Goal: Transaction & Acquisition: Book appointment/travel/reservation

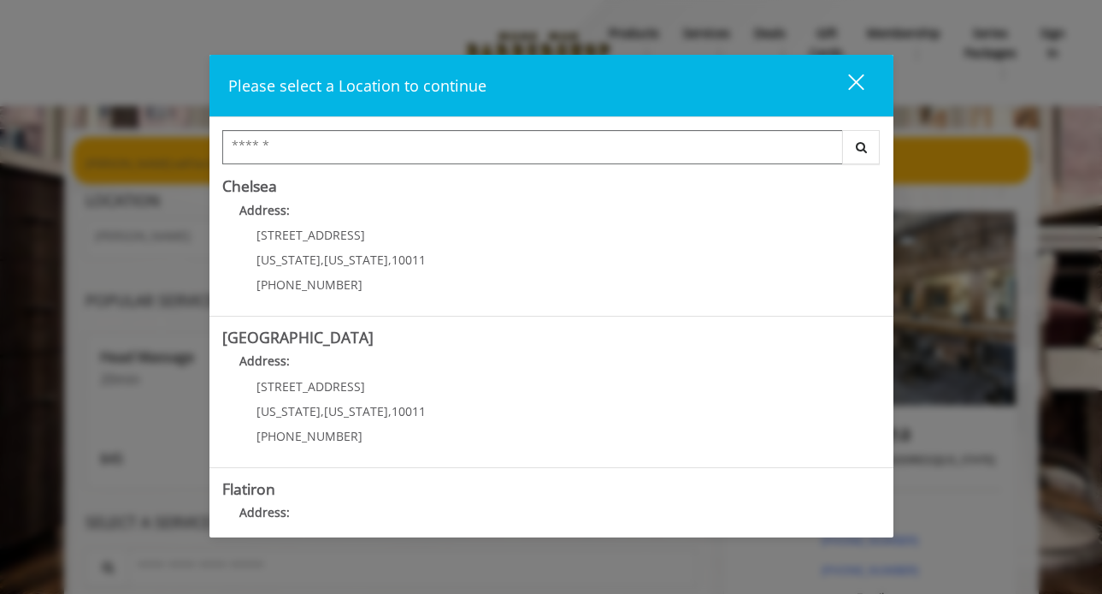
scroll to position [160, 0]
click at [560, 243] on link "Chelsea Address: [STREET_ADDRESS][US_STATE][US_STATE] (917) 639-3902" at bounding box center [551, 238] width 659 height 125
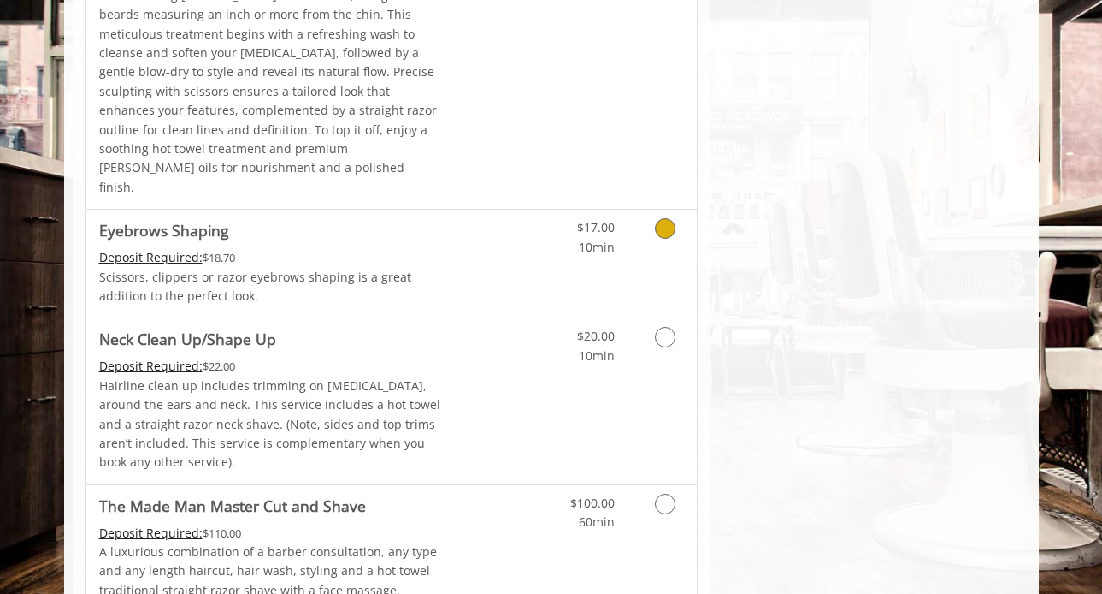
scroll to position [2807, 0]
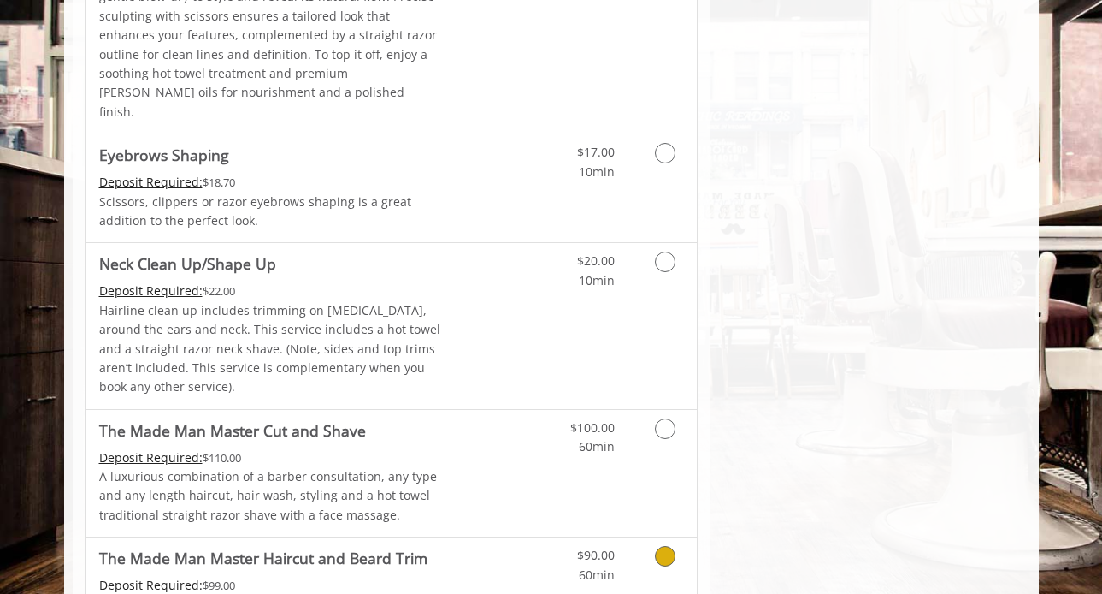
click at [663, 546] on icon "Grooming services" at bounding box center [665, 556] width 21 height 21
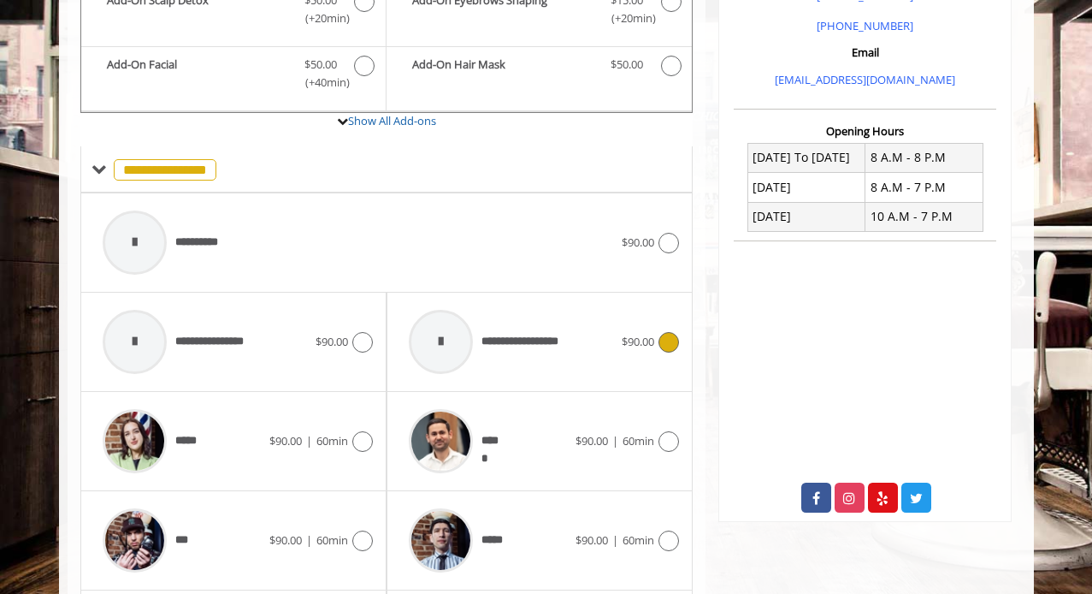
scroll to position [547, 0]
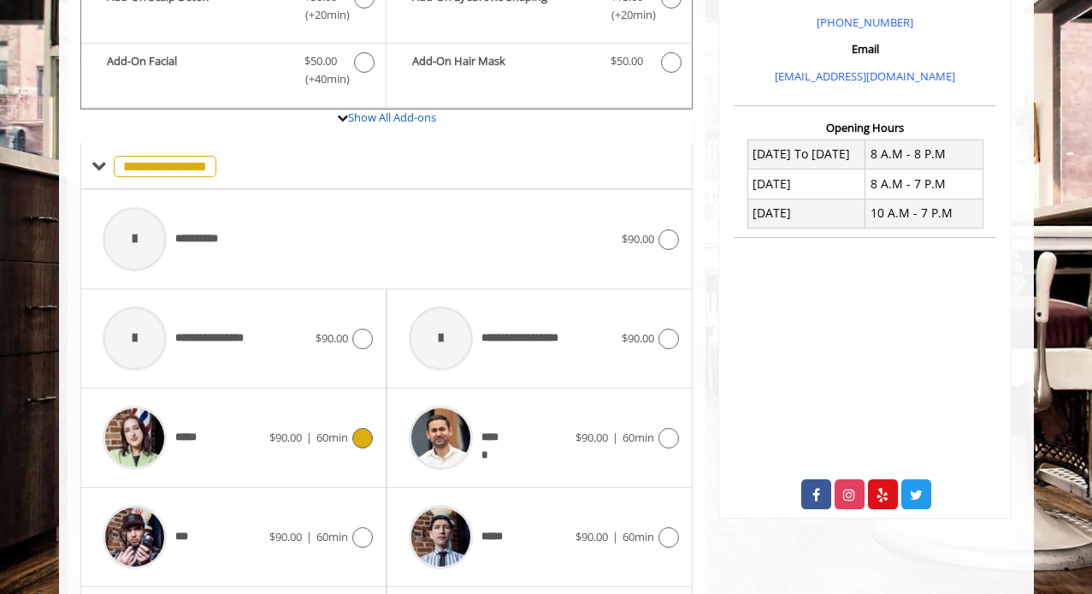
click at [367, 439] on icon at bounding box center [362, 438] width 21 height 21
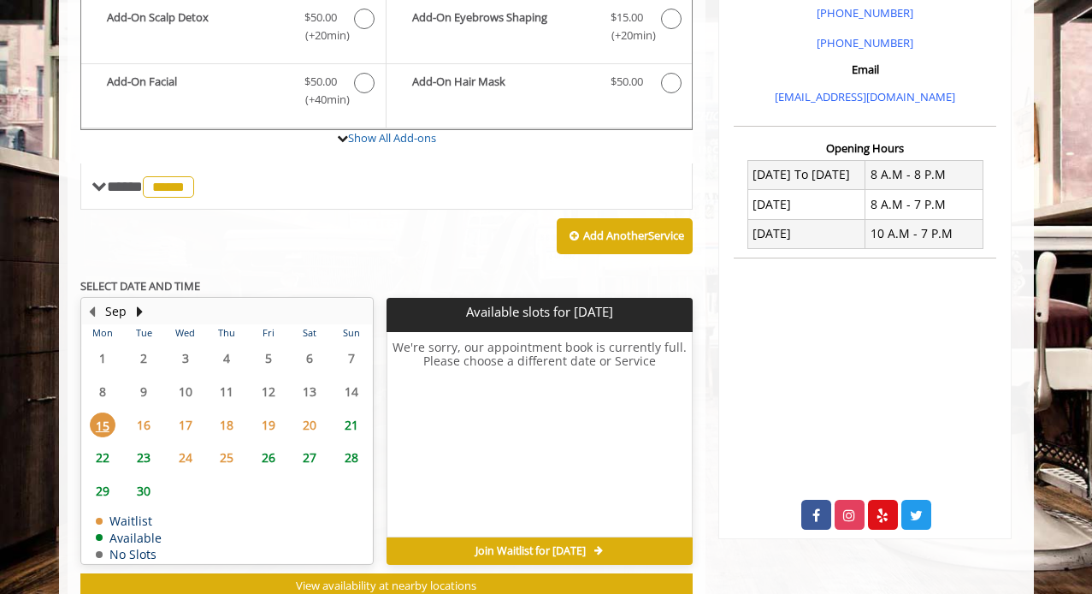
click at [190, 401] on table "Mon Tue Wed Thu Fri Sat Sun 1 2 3 4 5 6 7 8 9 10 11 12 13 14 15 16 17 18 19 20 …" at bounding box center [227, 443] width 290 height 239
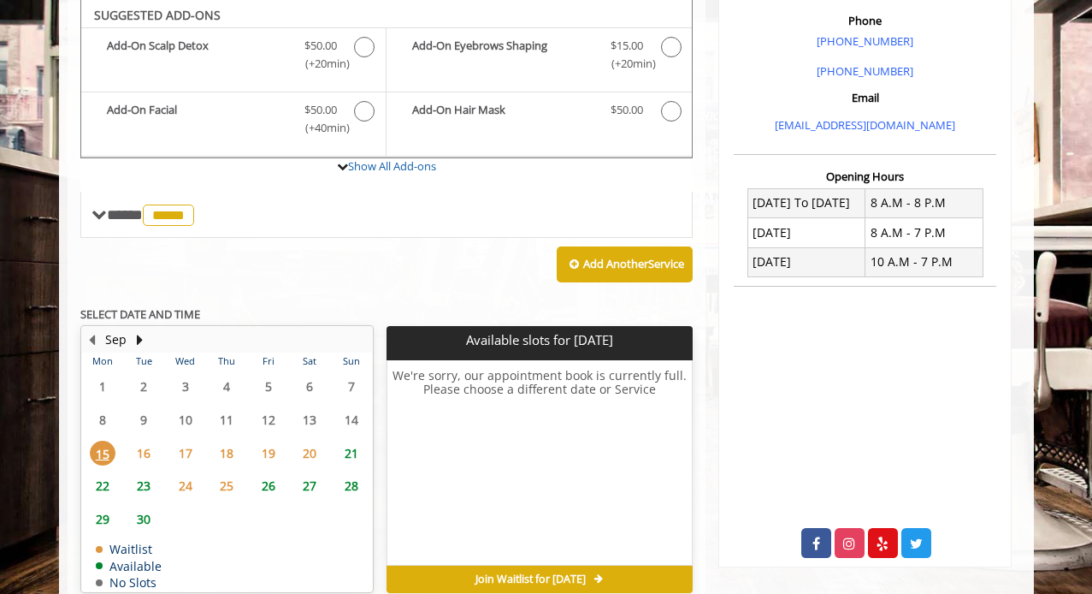
click at [175, 473] on span "24" at bounding box center [186, 485] width 26 height 25
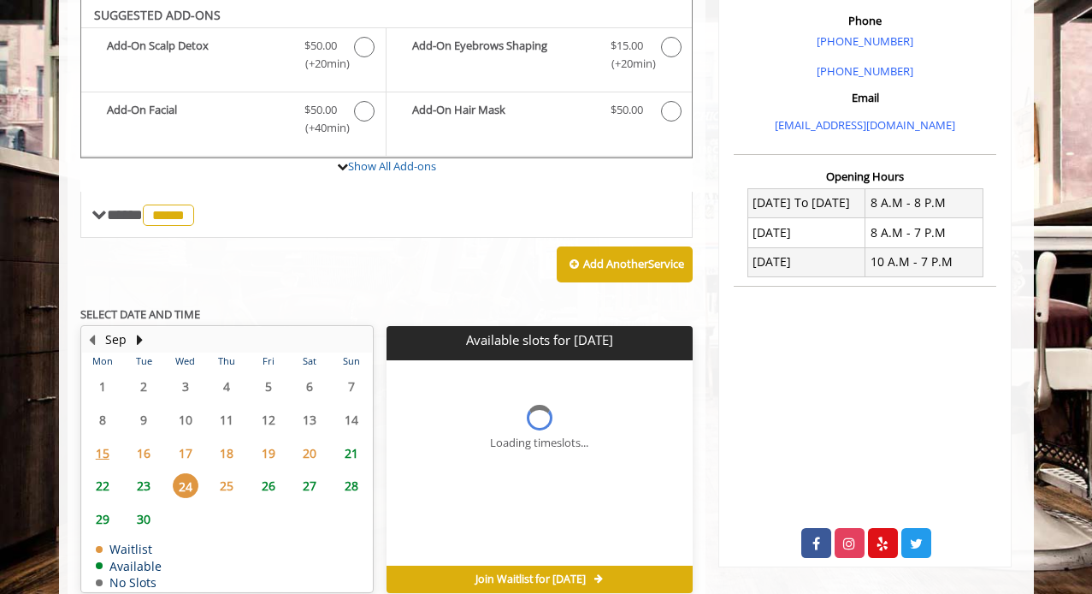
scroll to position [582, 0]
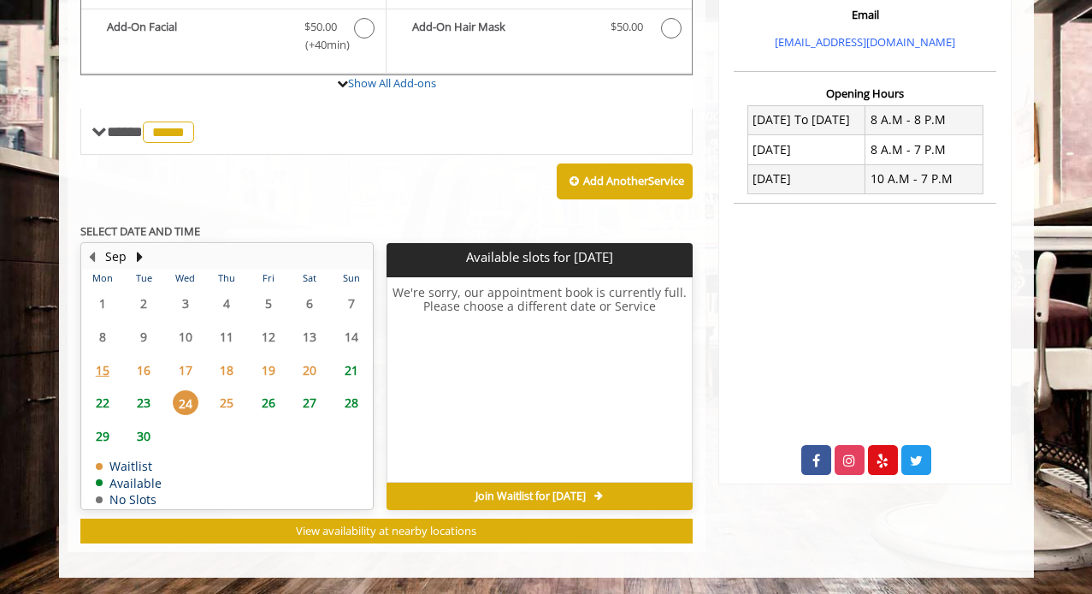
click at [189, 369] on span "17" at bounding box center [186, 369] width 26 height 25
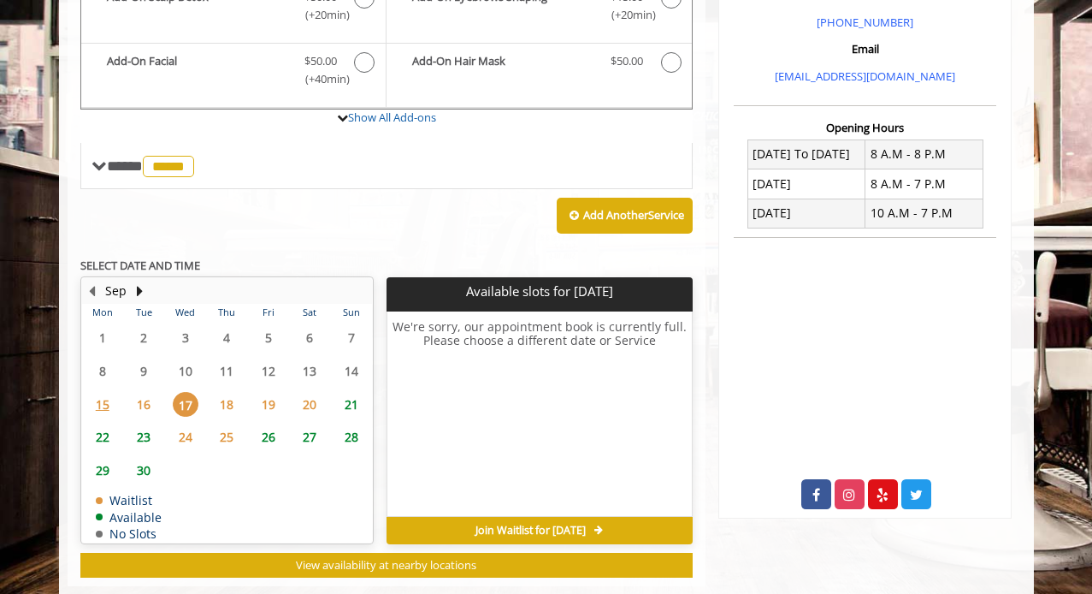
scroll to position [559, 0]
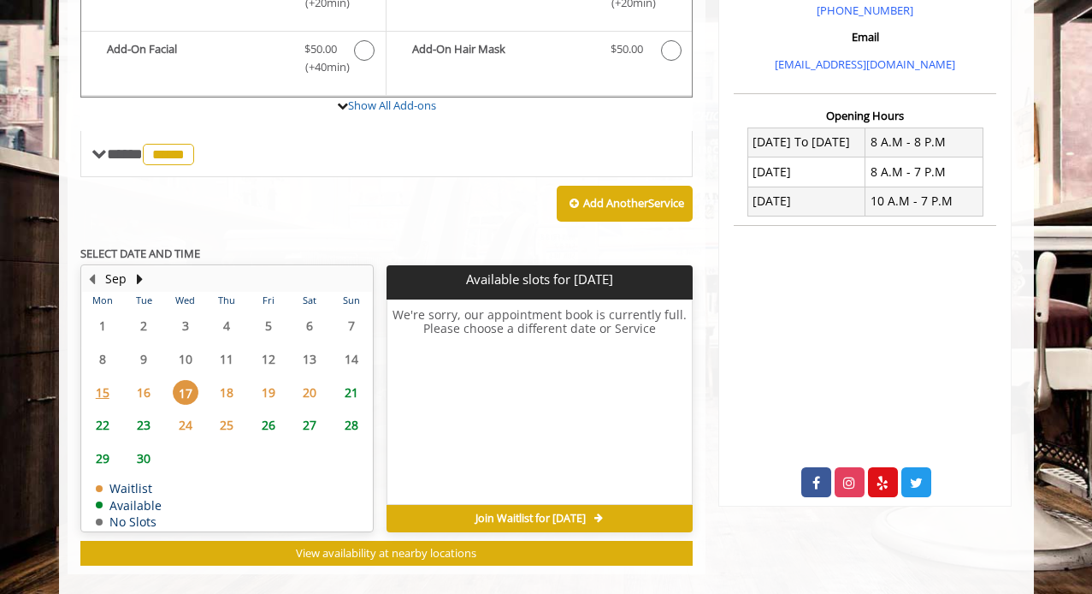
click at [148, 422] on span "23" at bounding box center [144, 424] width 26 height 25
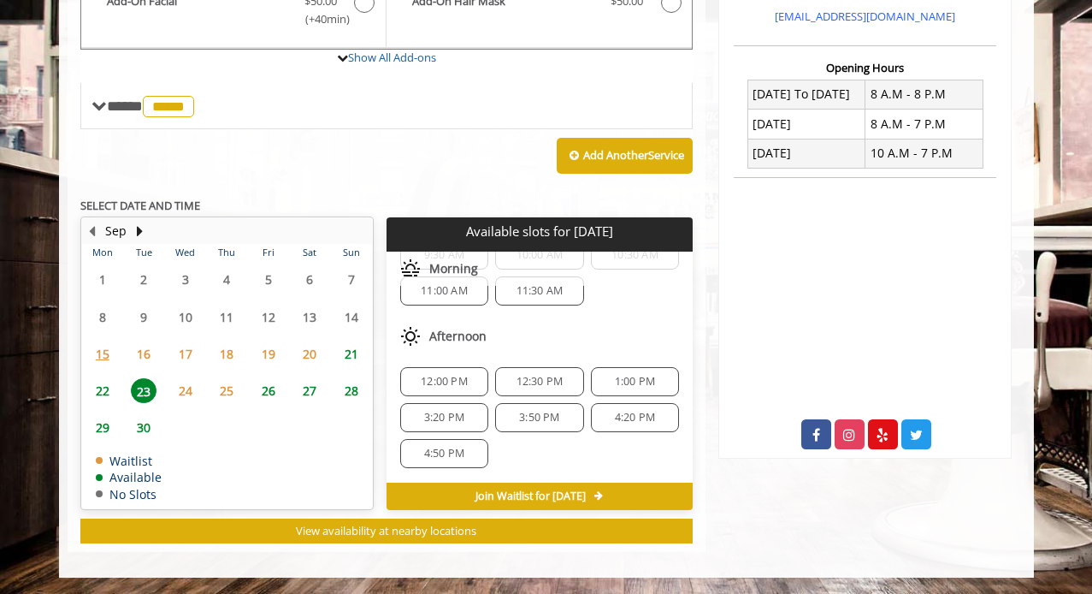
scroll to position [221, 0]
